Goal: Task Accomplishment & Management: Use online tool/utility

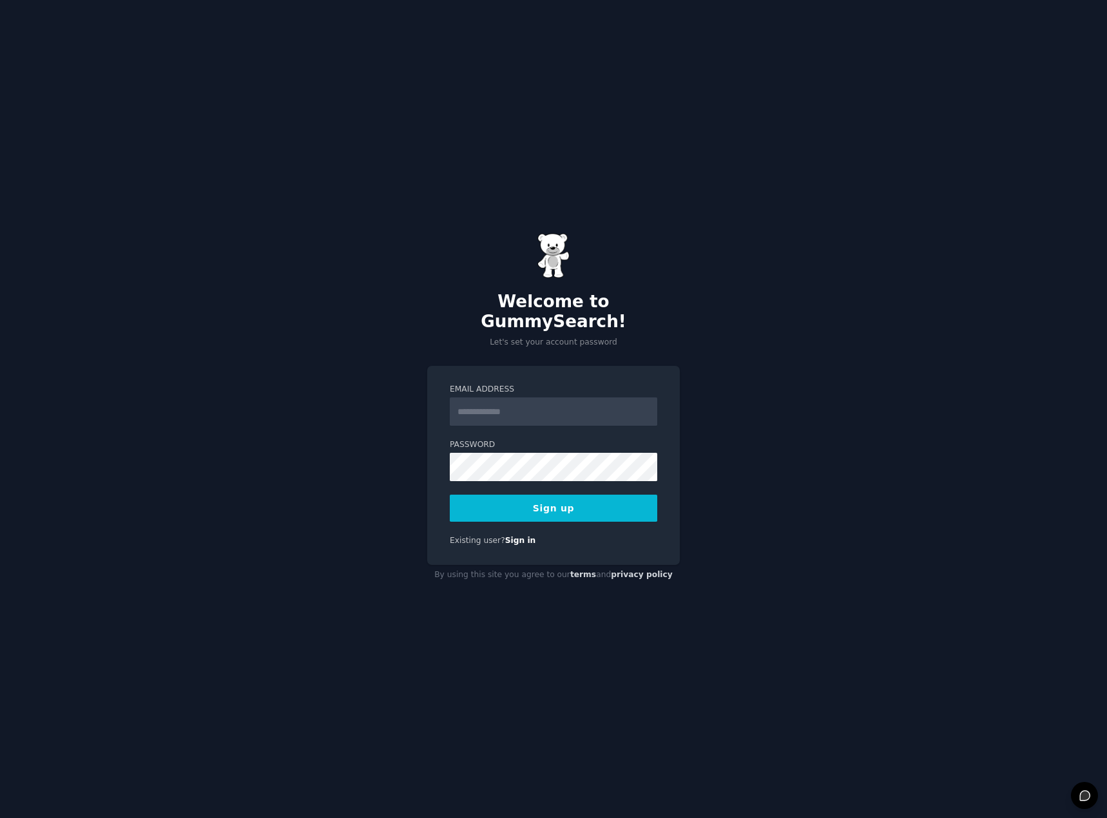
click at [556, 397] on input "Email Address" at bounding box center [553, 411] width 207 height 28
click at [479, 404] on input "Email Address" at bounding box center [553, 411] width 207 height 28
click at [505, 408] on input "Email Address" at bounding box center [553, 411] width 207 height 28
click at [504, 495] on button "Sign up" at bounding box center [553, 508] width 207 height 27
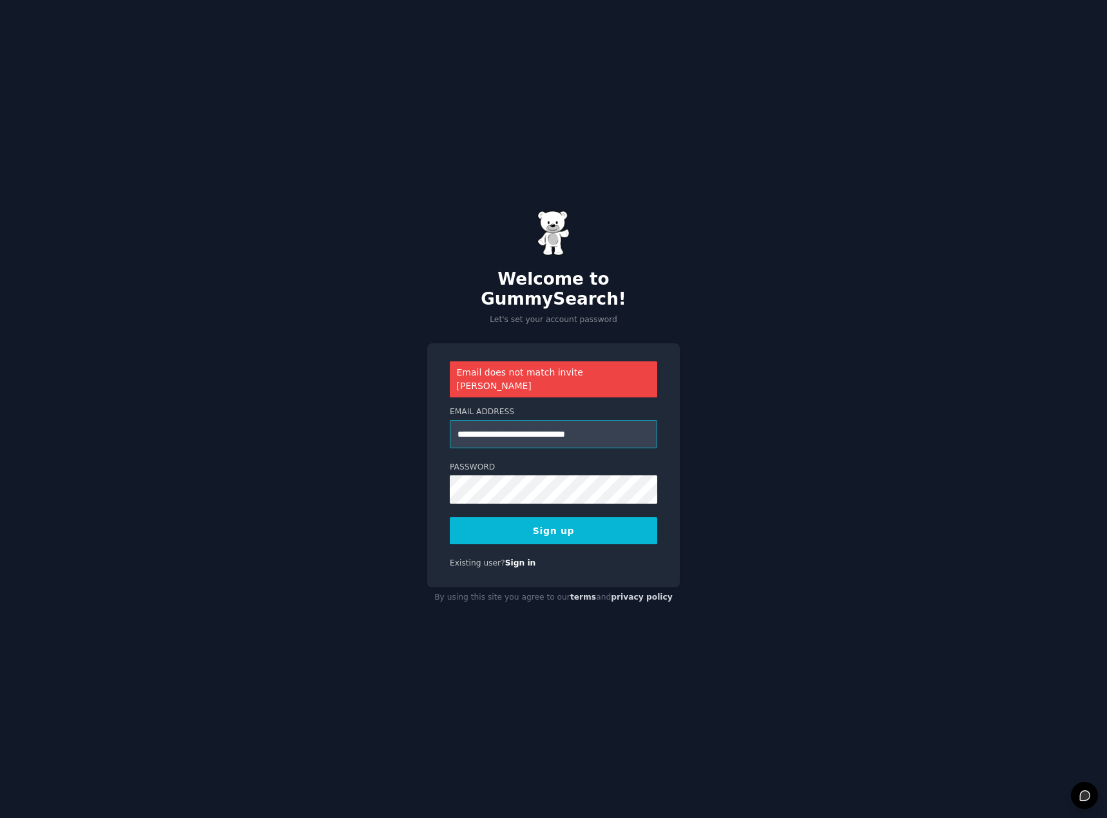
click at [494, 420] on input "**********" at bounding box center [553, 434] width 207 height 28
type input "**********"
click at [530, 517] on button "Sign up" at bounding box center [553, 530] width 207 height 27
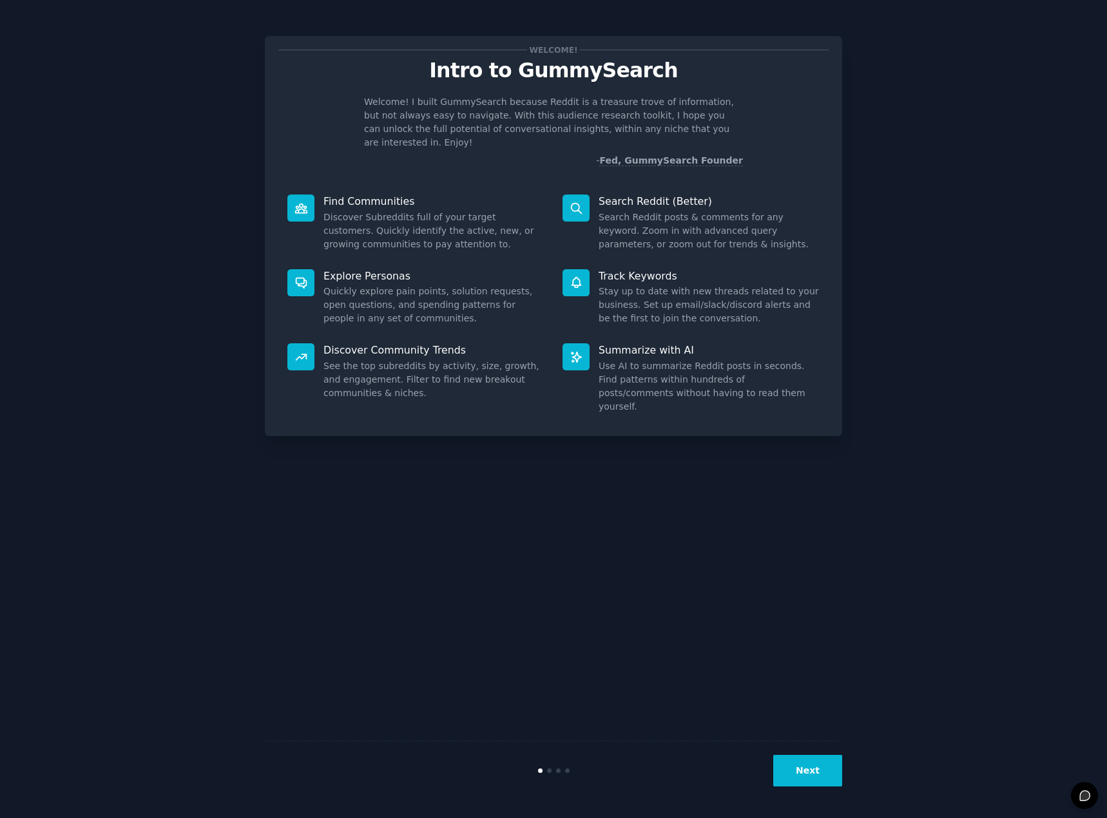
click at [805, 780] on button "Next" at bounding box center [807, 771] width 69 height 32
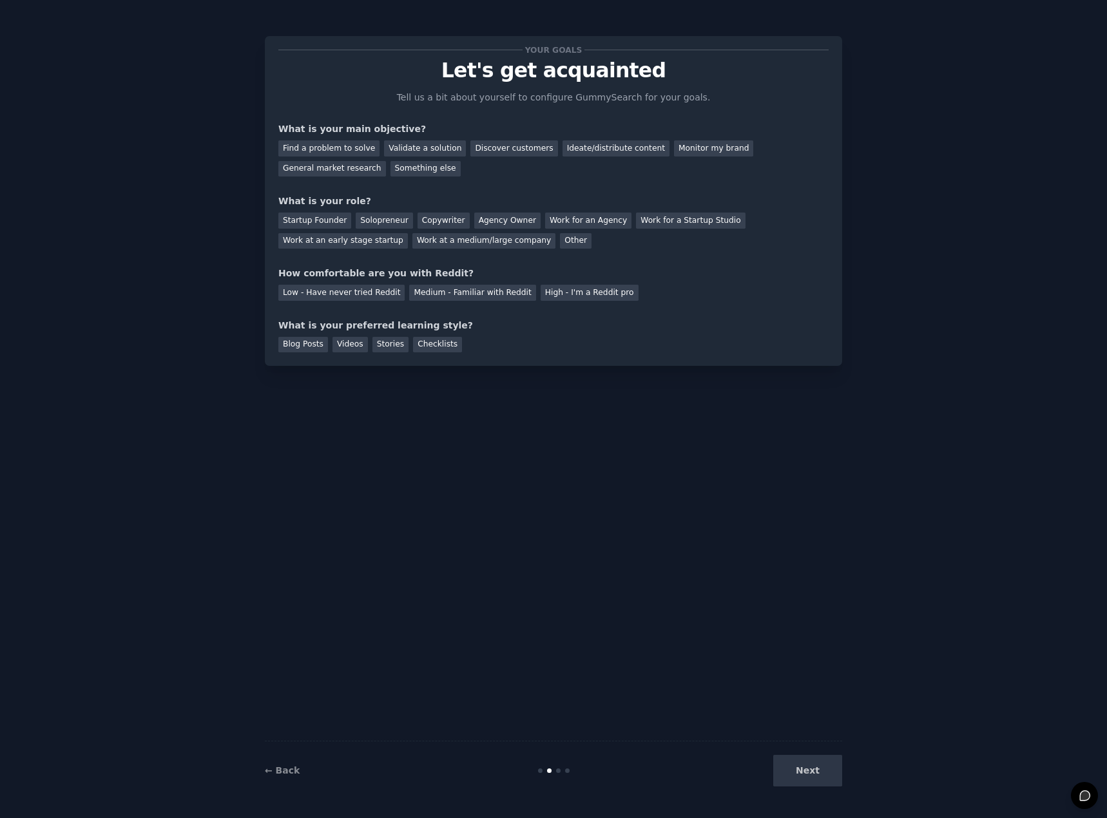
click at [807, 774] on div "Next" at bounding box center [745, 771] width 193 height 32
click at [821, 767] on div "Next" at bounding box center [745, 771] width 193 height 32
click at [560, 244] on div "Other" at bounding box center [576, 241] width 32 height 16
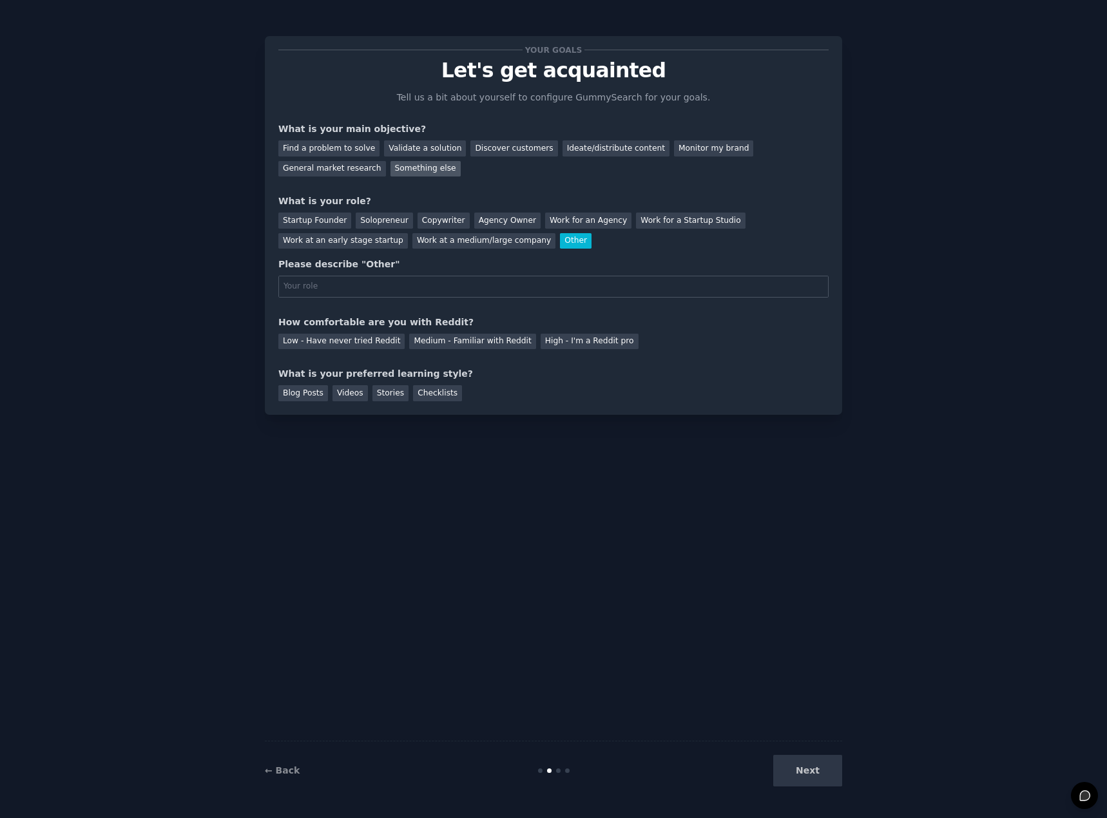
click at [390, 173] on div "Something else" at bounding box center [425, 169] width 70 height 16
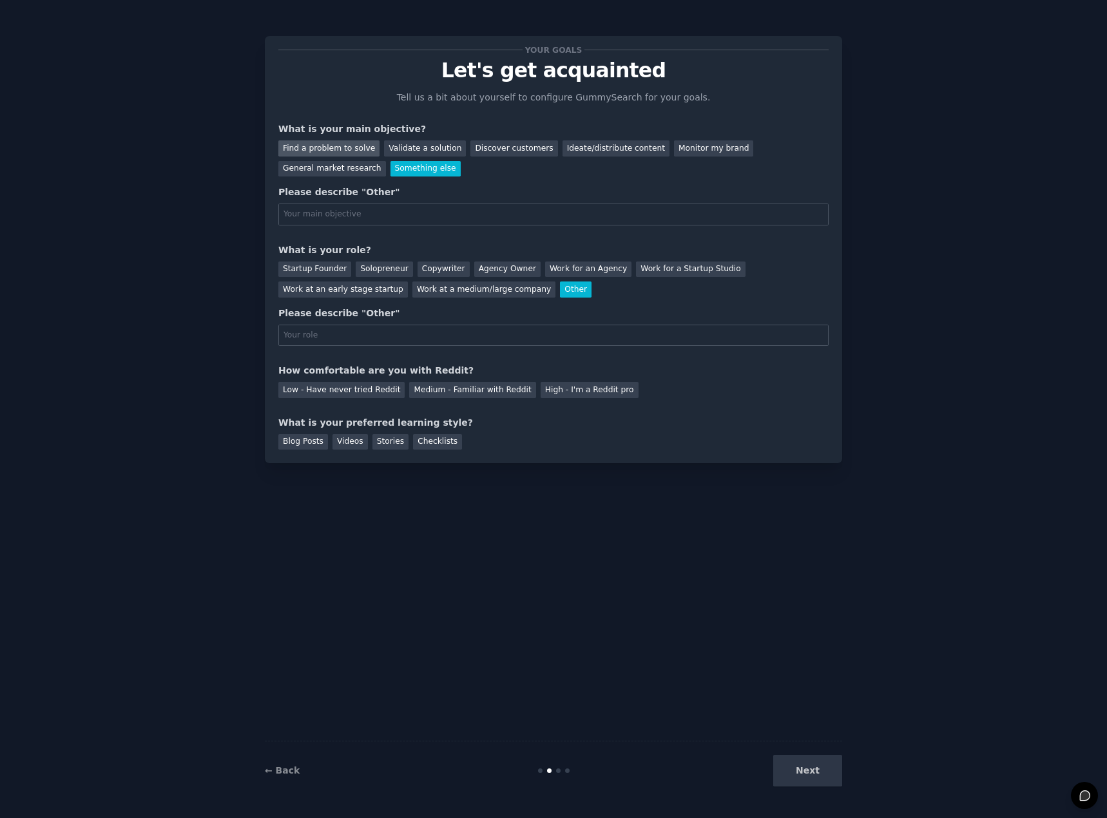
click at [325, 147] on div "Find a problem to solve" at bounding box center [328, 148] width 101 height 16
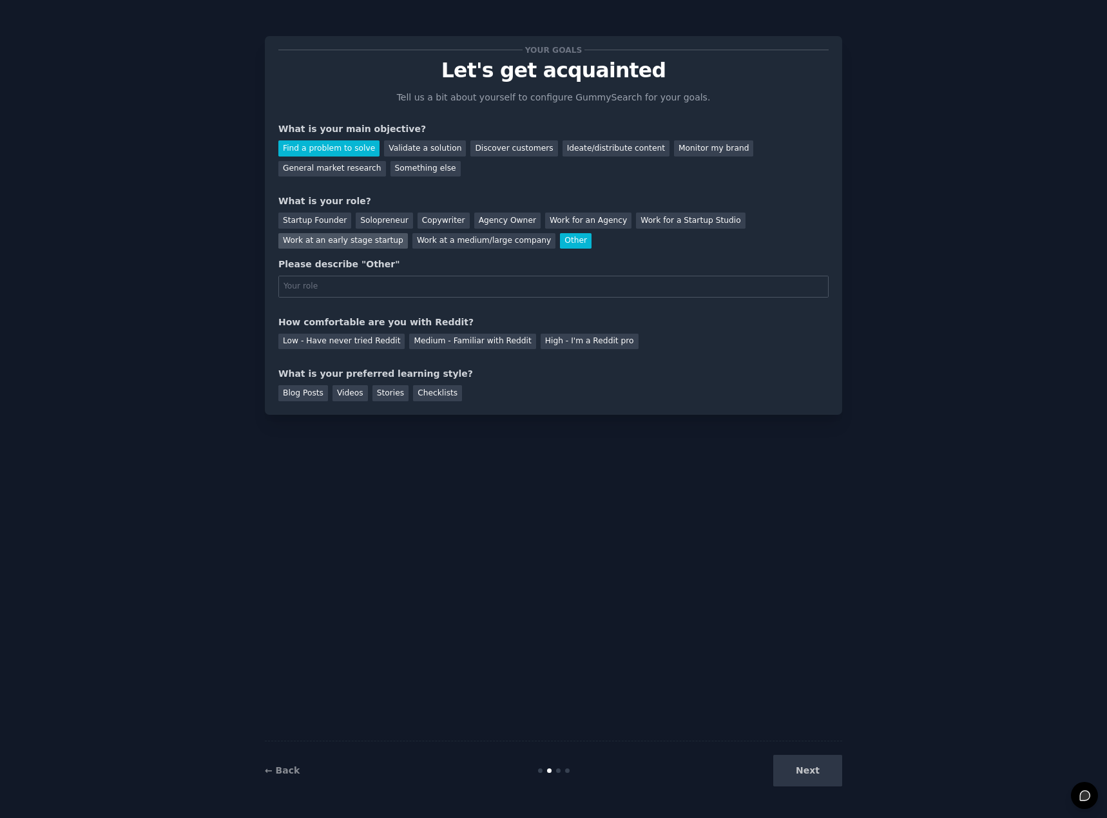
click at [408, 233] on div "Work at an early stage startup" at bounding box center [342, 241] width 129 height 16
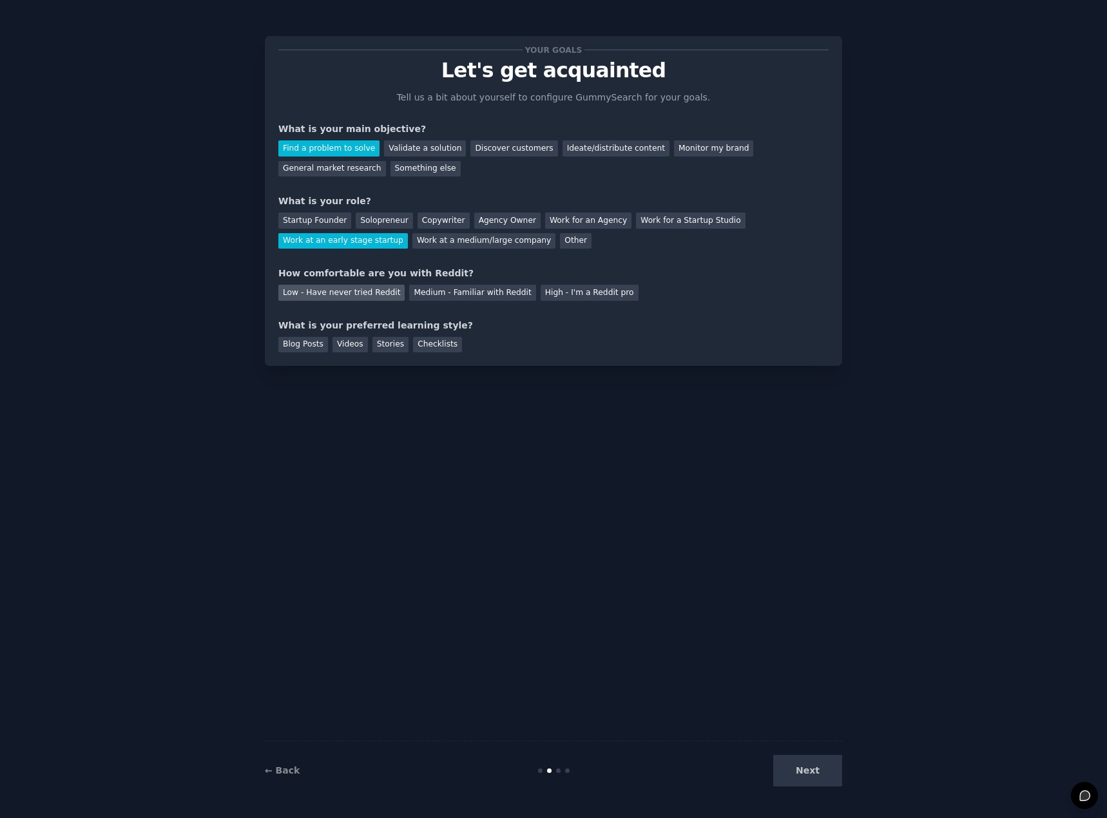
click at [366, 296] on div "Low - Have never tried Reddit" at bounding box center [341, 293] width 126 height 16
click at [305, 347] on div "Blog Posts" at bounding box center [303, 345] width 50 height 16
click at [816, 785] on button "Next" at bounding box center [807, 771] width 69 height 32
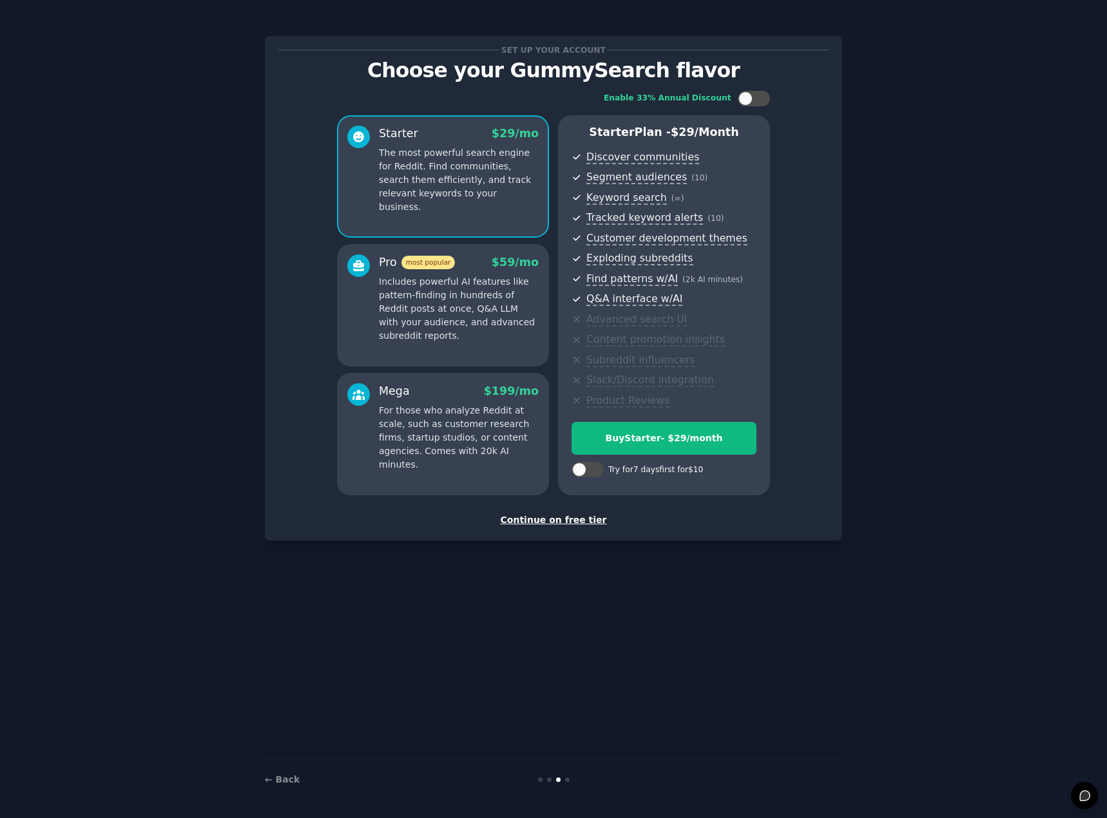
click at [545, 521] on div "Continue on free tier" at bounding box center [553, 520] width 550 height 14
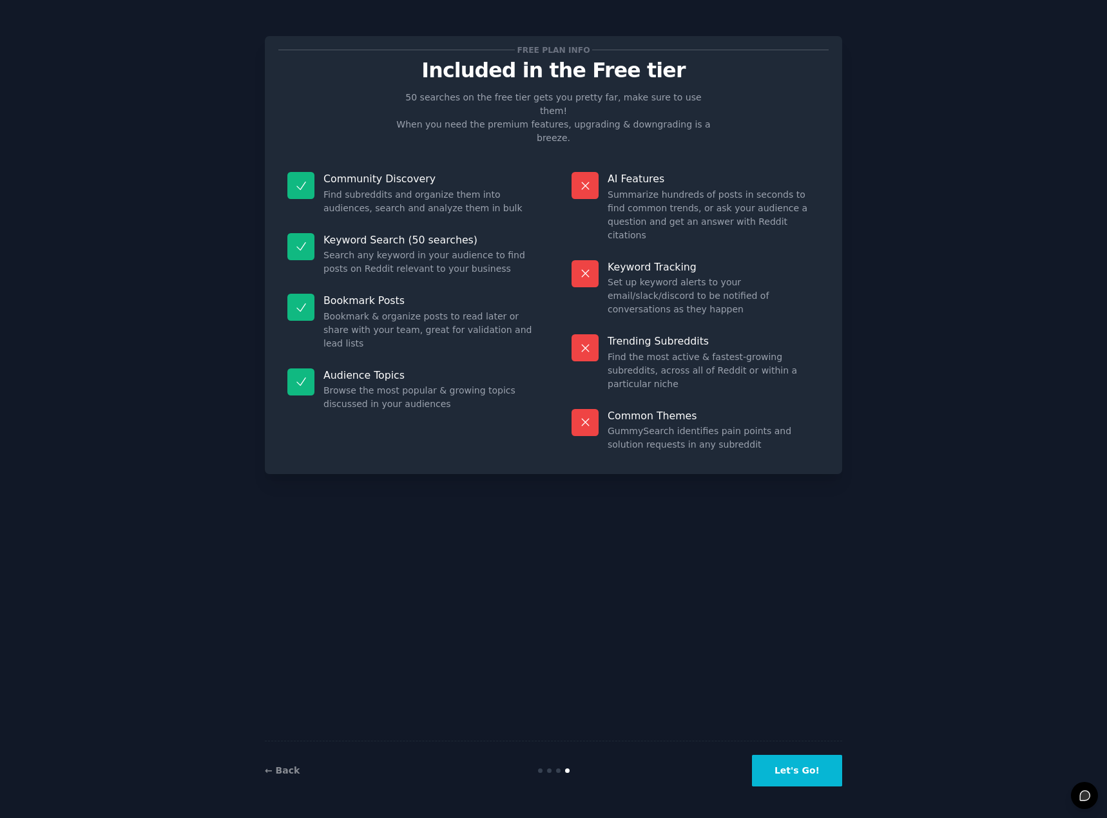
click at [805, 777] on button "Let's Go!" at bounding box center [797, 771] width 90 height 32
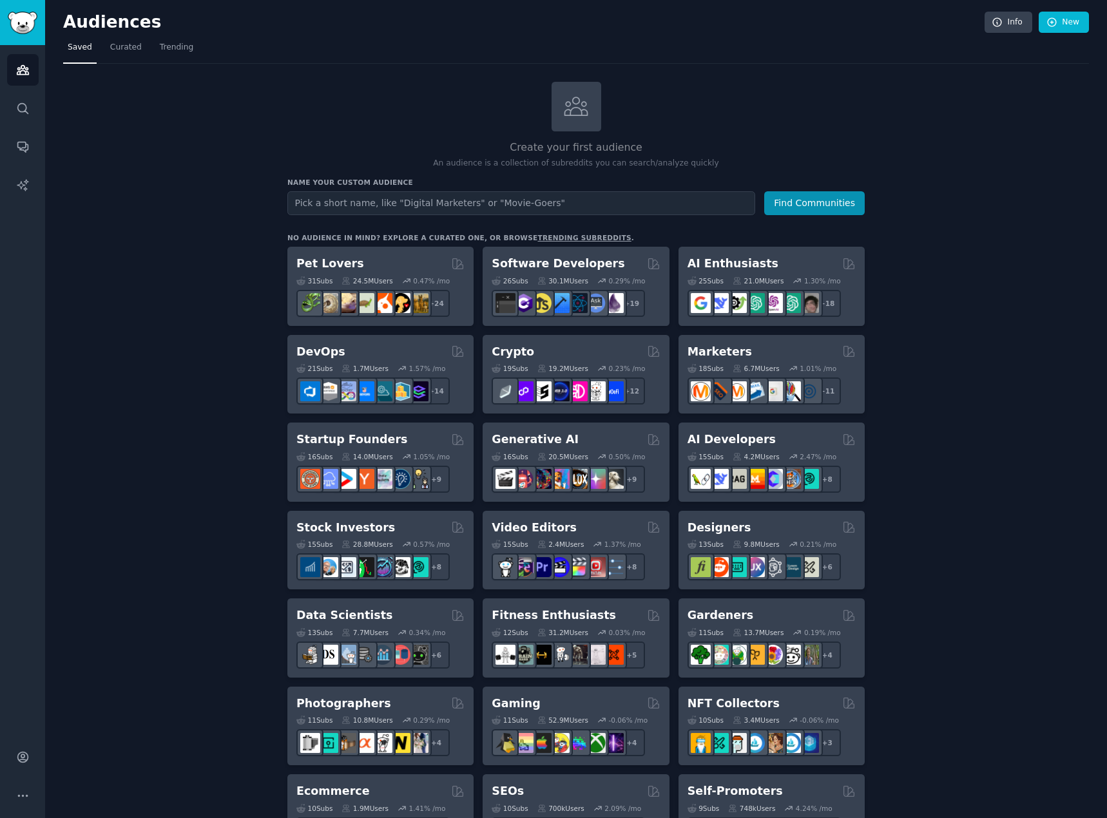
click at [479, 209] on input "text" at bounding box center [521, 203] width 468 height 24
click at [764, 191] on button "Find Communities" at bounding box center [814, 203] width 100 height 24
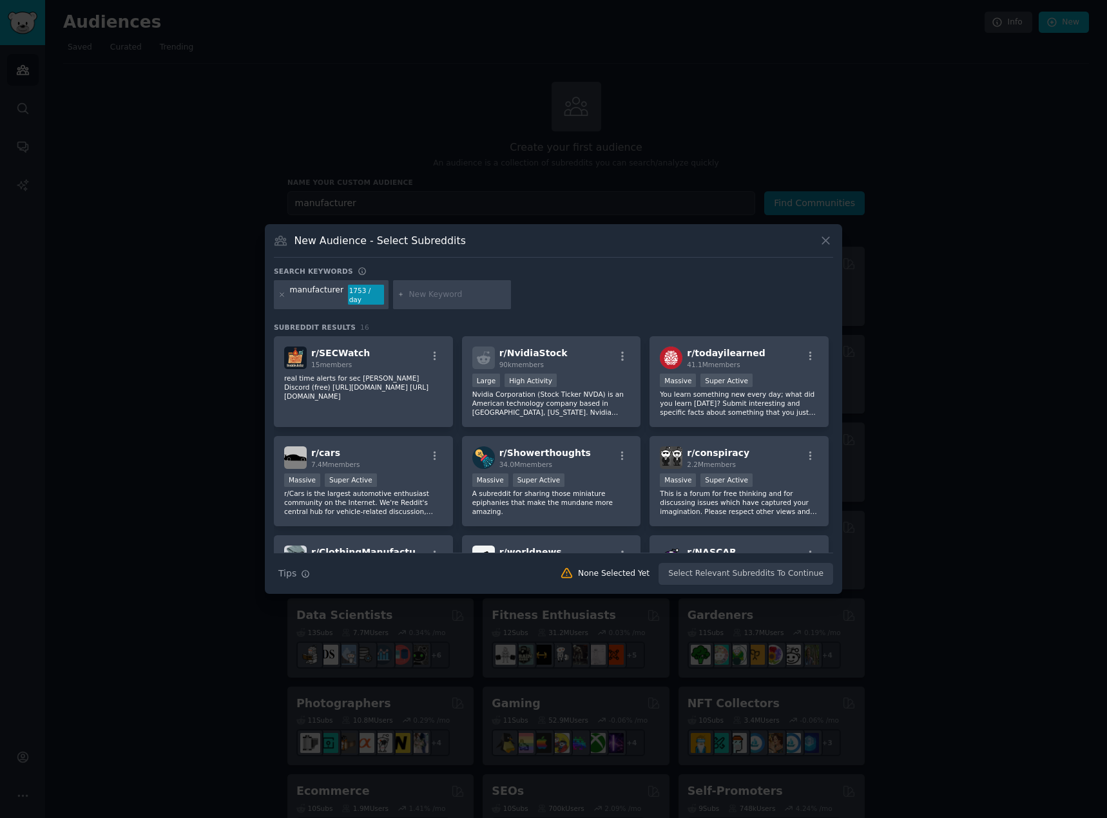
click at [823, 247] on icon at bounding box center [826, 241] width 14 height 14
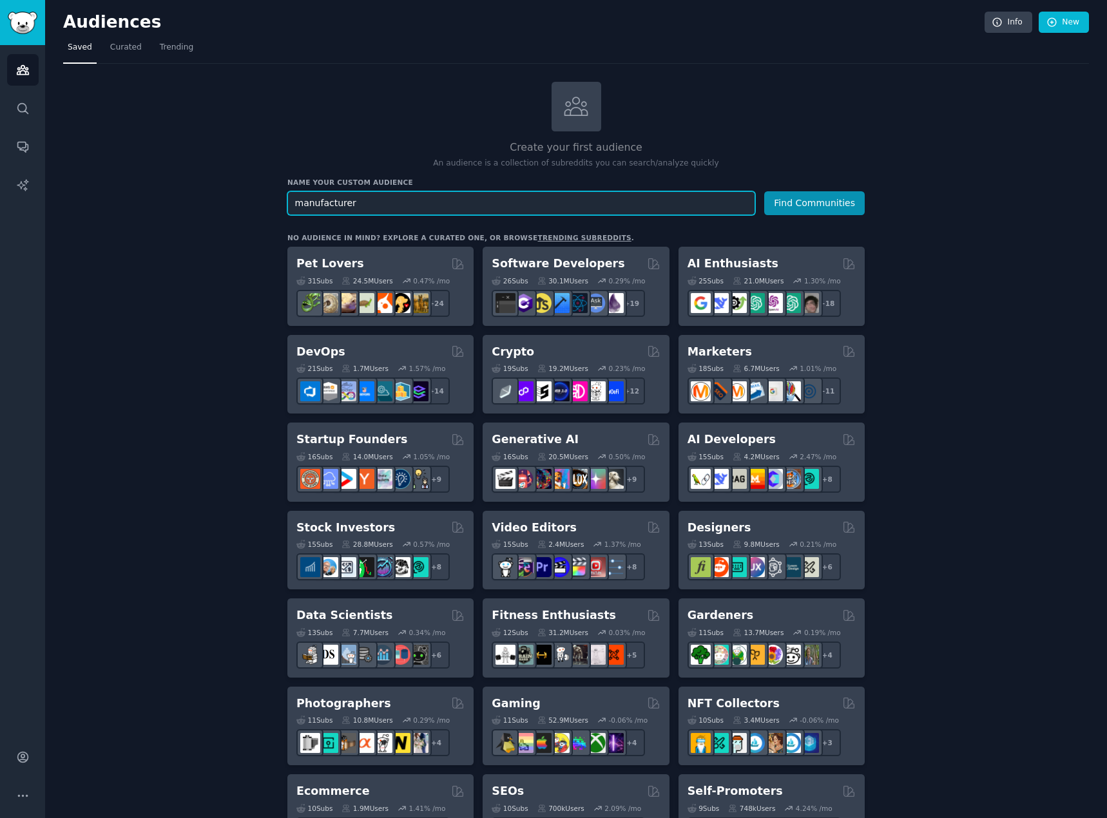
click at [513, 206] on input "manufacturer" at bounding box center [521, 203] width 468 height 24
click at [764, 191] on button "Find Communities" at bounding box center [814, 203] width 100 height 24
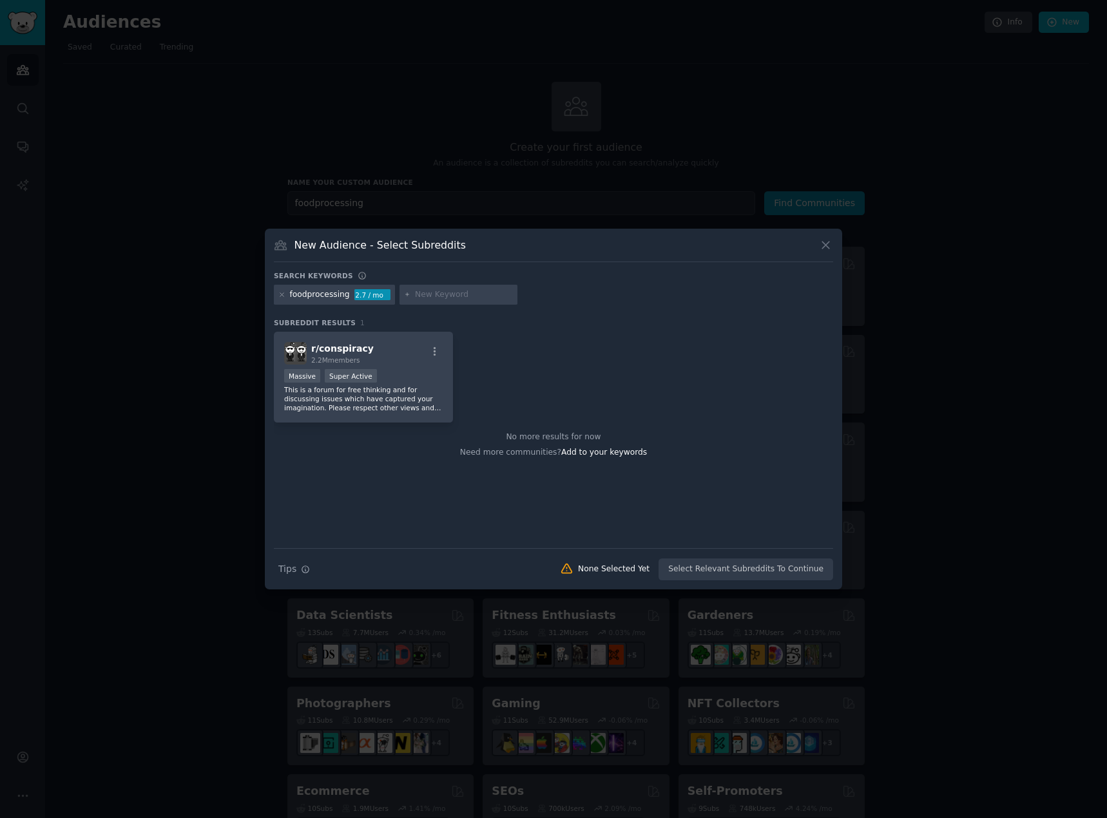
click at [747, 573] on div "Search Tips Tips None Selected Yet Select Relevant Subreddits To Continue" at bounding box center [553, 564] width 559 height 32
click at [752, 568] on div "Search Tips Tips None Selected Yet Select Relevant Subreddits To Continue" at bounding box center [553, 564] width 559 height 32
click at [822, 245] on icon at bounding box center [826, 245] width 14 height 14
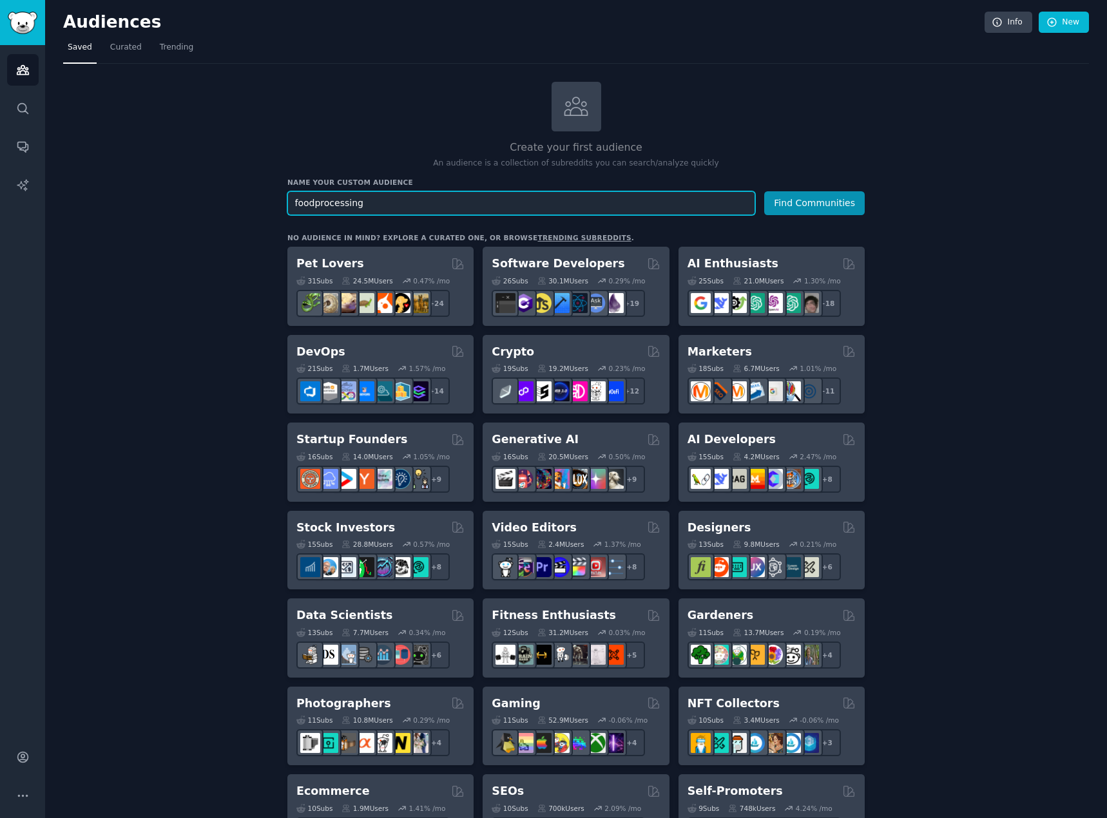
click at [407, 202] on input "foodprocessing" at bounding box center [521, 203] width 468 height 24
type input "foodtech"
click at [764, 191] on button "Find Communities" at bounding box center [814, 203] width 100 height 24
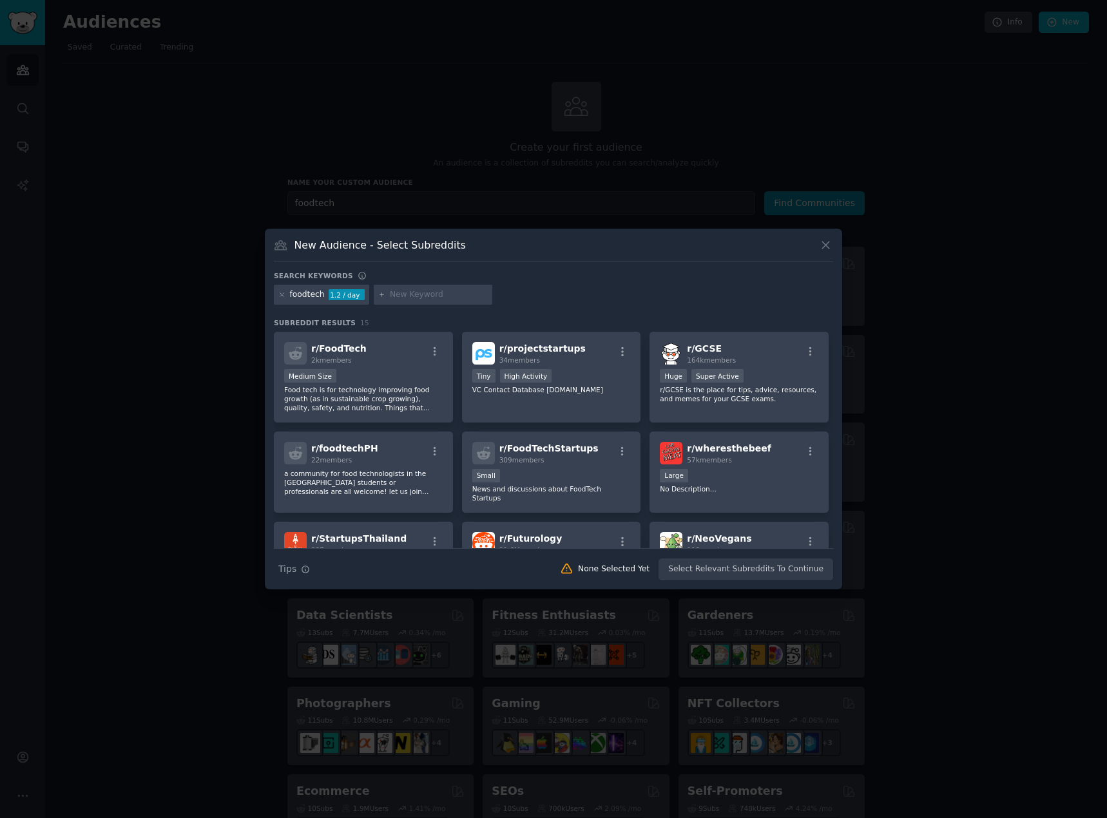
click at [827, 243] on icon at bounding box center [825, 245] width 7 height 7
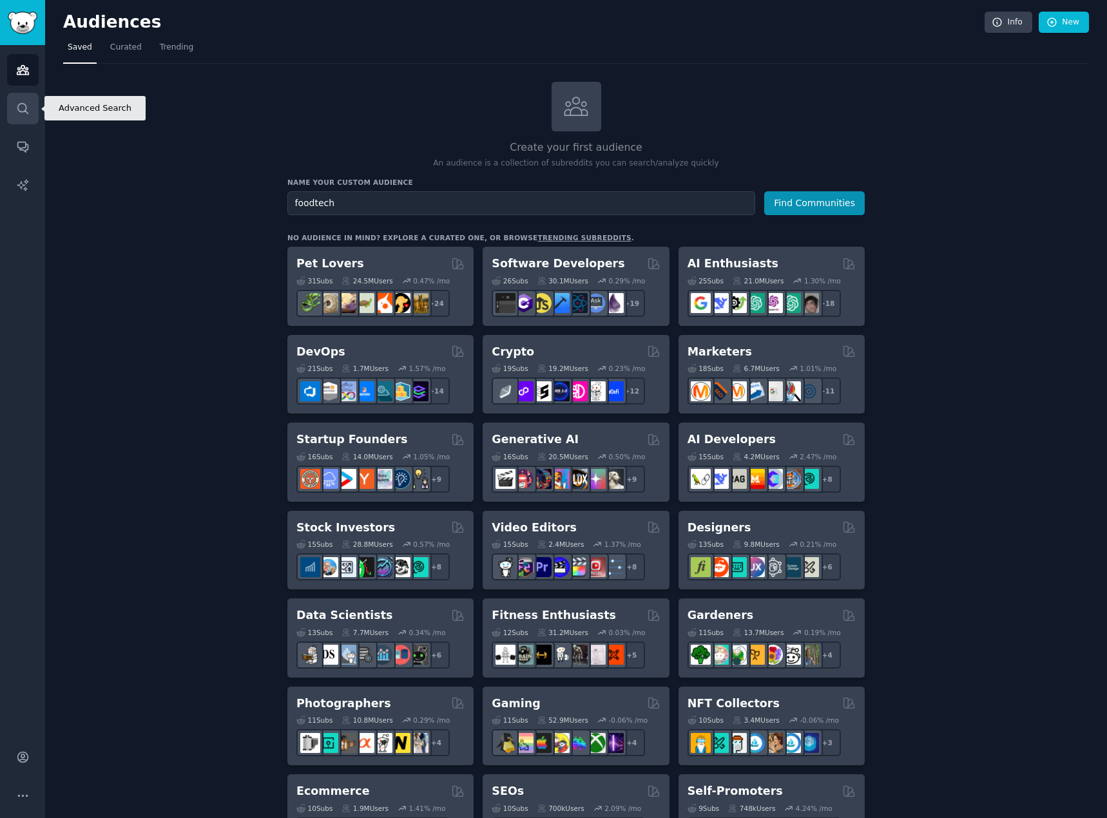
click at [16, 113] on icon "Sidebar" at bounding box center [23, 109] width 14 height 14
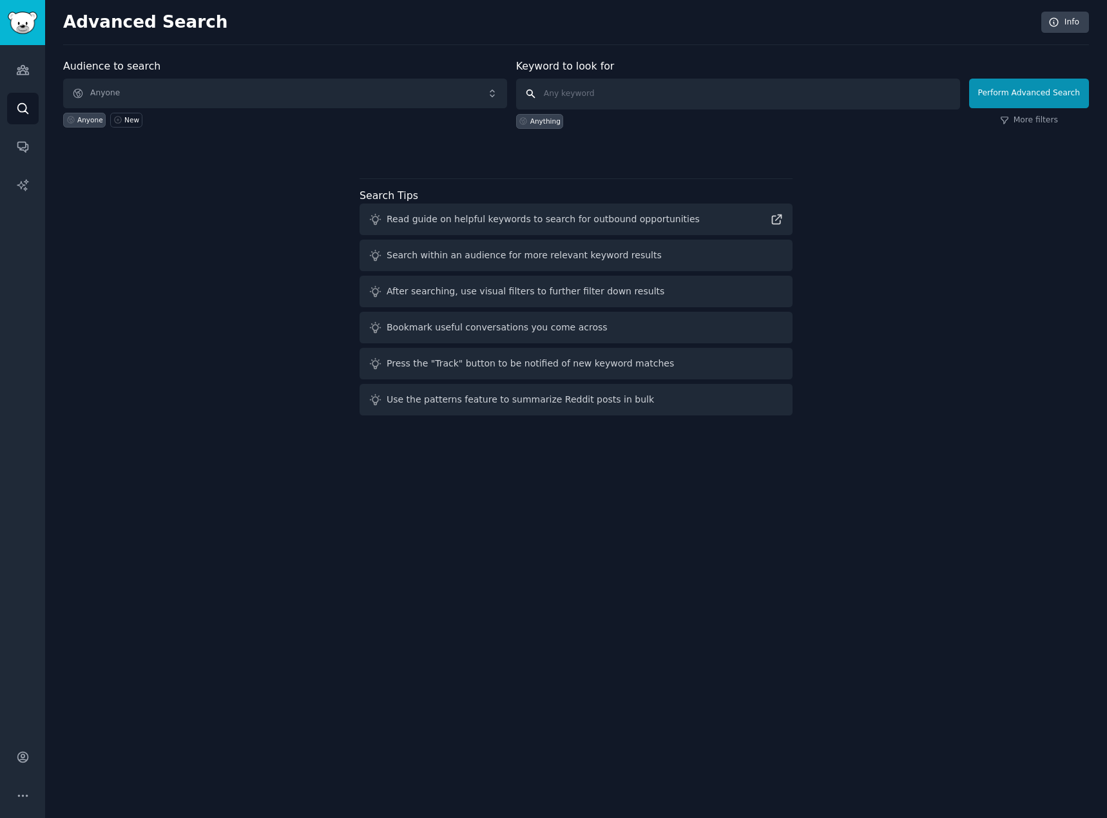
click at [574, 94] on input "text" at bounding box center [738, 94] width 444 height 31
click at [682, 99] on input "text" at bounding box center [738, 94] width 444 height 31
paste input "food sterilization"
type input "food sterilization"
click at [1022, 95] on button "Perform Advanced Search" at bounding box center [1029, 94] width 120 height 30
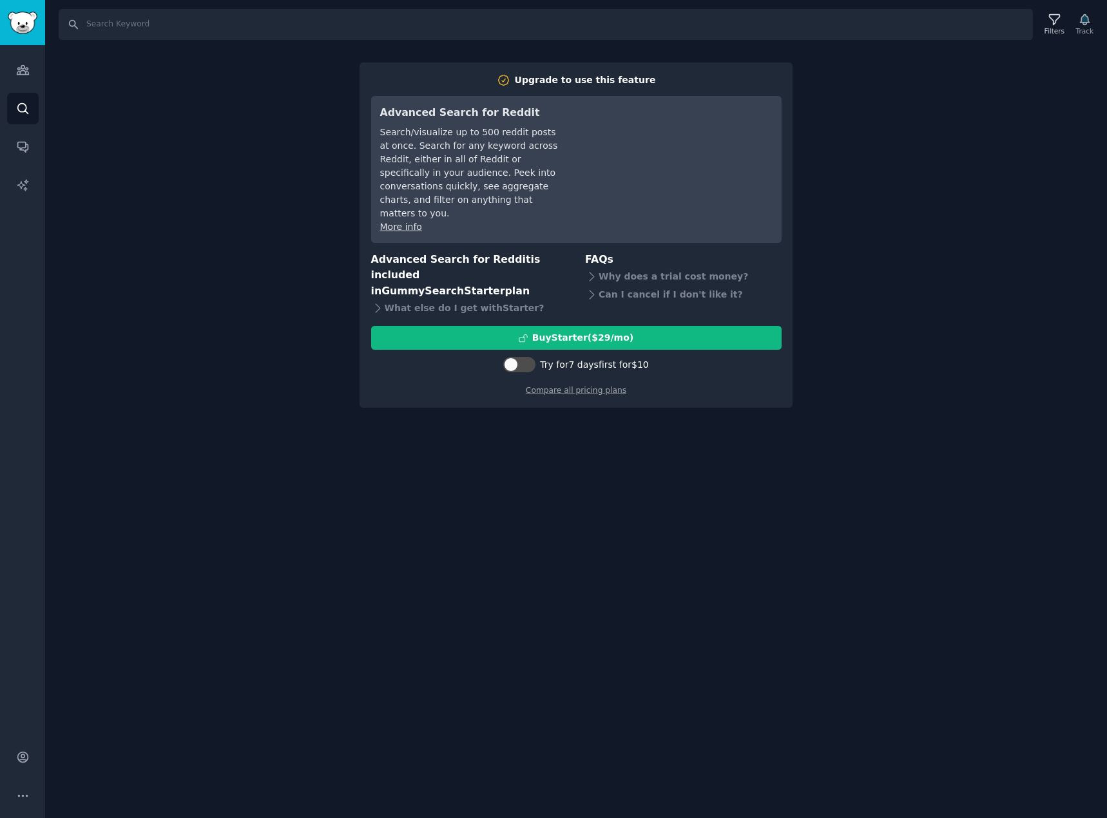
click at [863, 394] on div "Search Filters Track Upgrade to use this feature Advanced Search for Reddit Sea…" at bounding box center [576, 409] width 1062 height 818
